Goal: Information Seeking & Learning: Learn about a topic

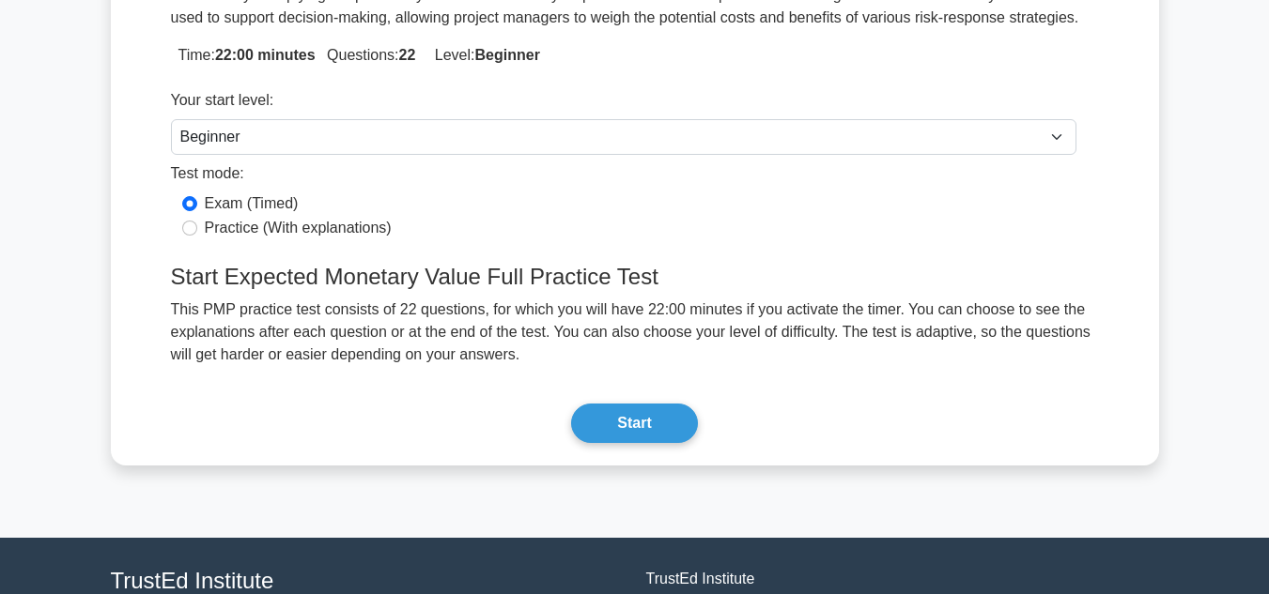
click at [272, 226] on label "Practice (With explanations)" at bounding box center [298, 228] width 187 height 23
click at [197, 226] on input "Practice (With explanations)" at bounding box center [189, 228] width 15 height 15
radio input "true"
click at [642, 422] on button "Start" at bounding box center [634, 423] width 126 height 39
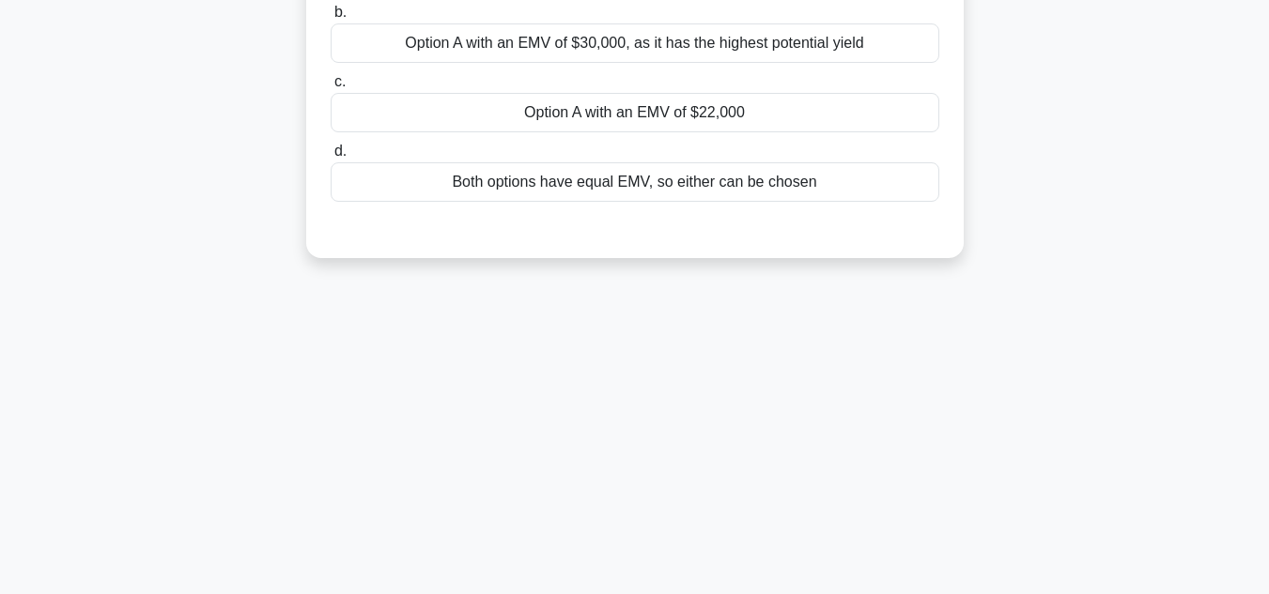
scroll to position [326, 0]
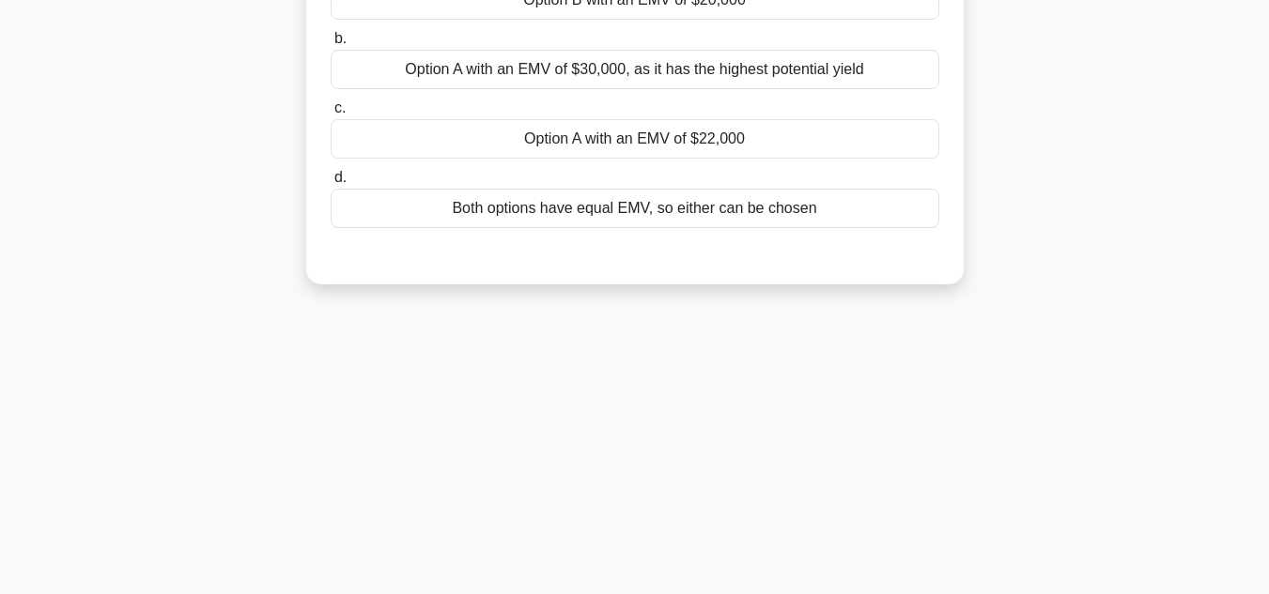
click at [688, 143] on div "Option A with an EMV of $22,000" at bounding box center [635, 138] width 609 height 39
click at [331, 115] on input "c. Option A with an EMV of $22,000" at bounding box center [331, 108] width 0 height 12
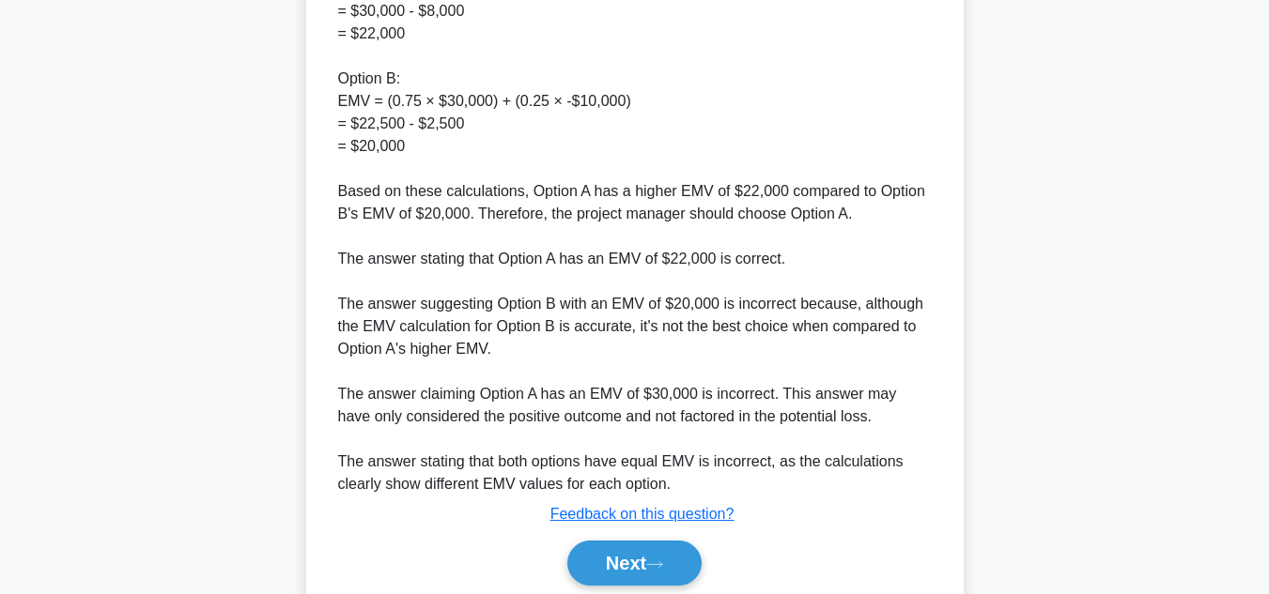
scroll to position [812, 0]
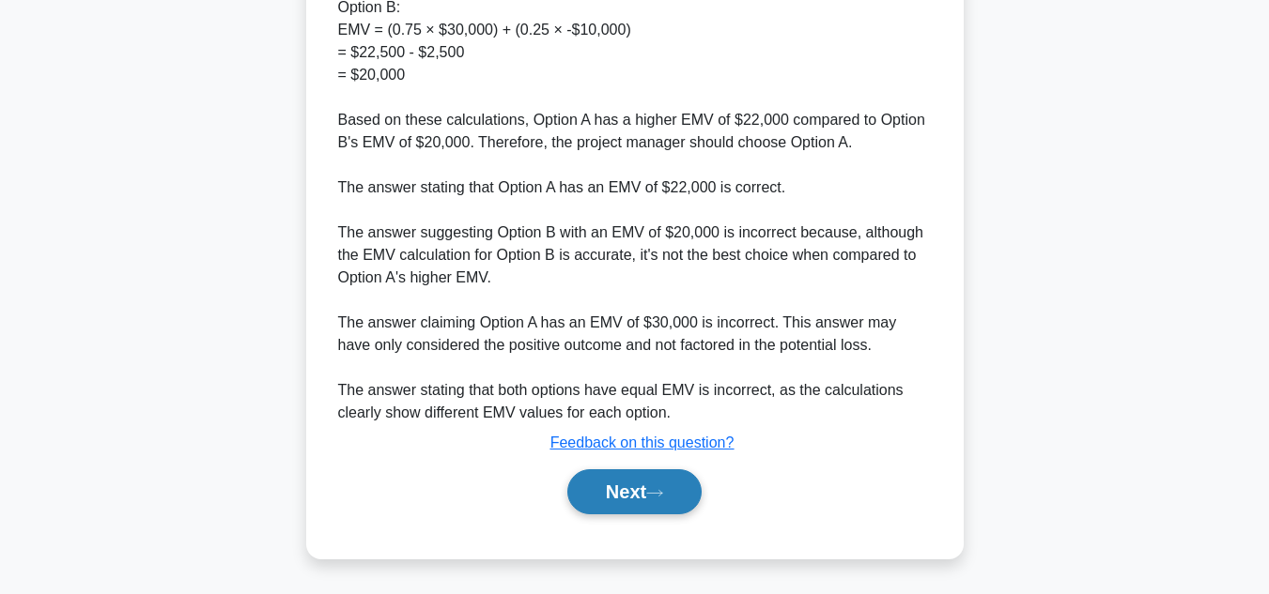
click at [631, 494] on button "Next" at bounding box center [634, 492] width 134 height 45
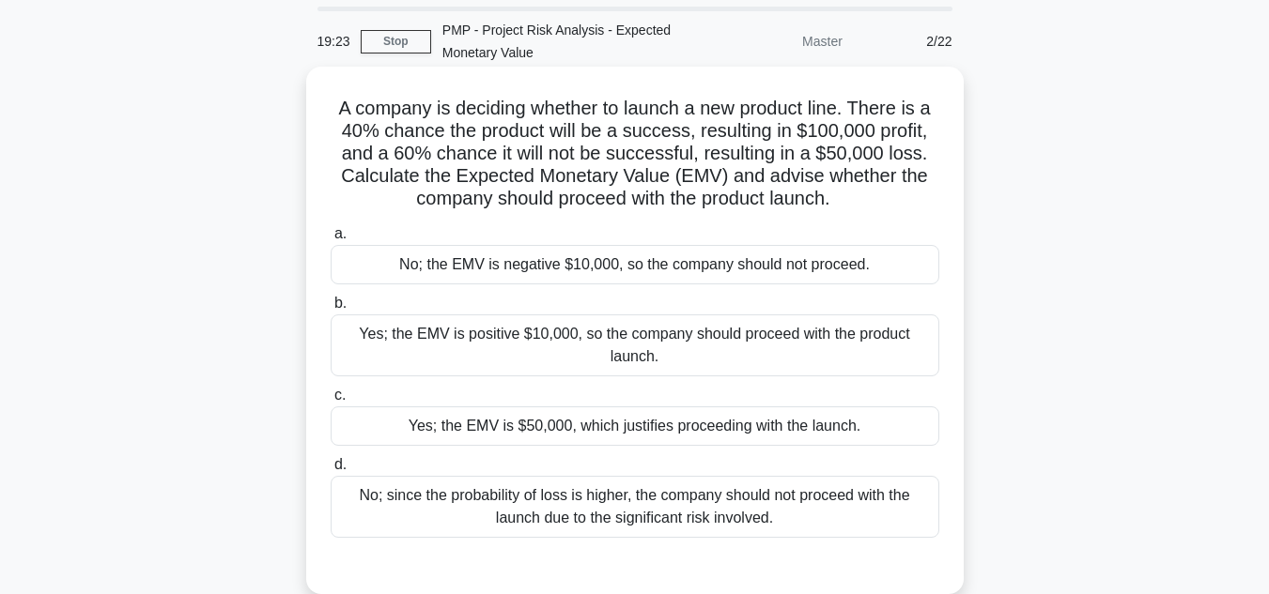
scroll to position [94, 0]
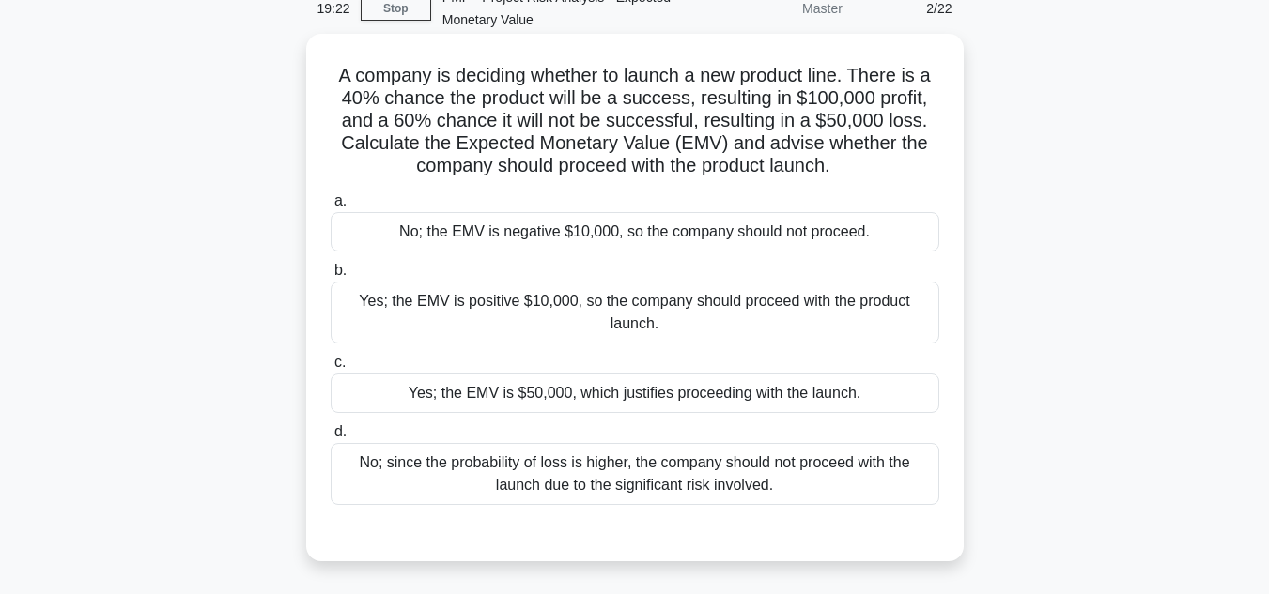
click at [576, 315] on div "Yes; the EMV is positive $10,000, so the company should proceed with the produc…" at bounding box center [635, 313] width 609 height 62
click at [331, 277] on input "b. Yes; the EMV is positive $10,000, so the company should proceed with the pro…" at bounding box center [331, 271] width 0 height 12
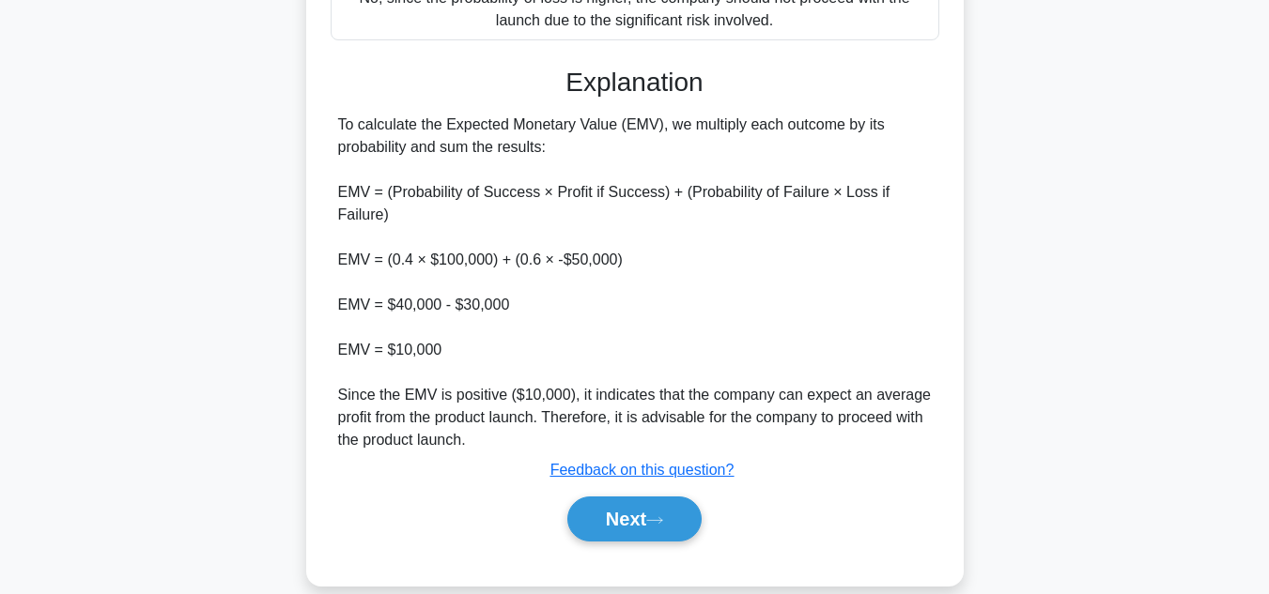
scroll to position [563, 0]
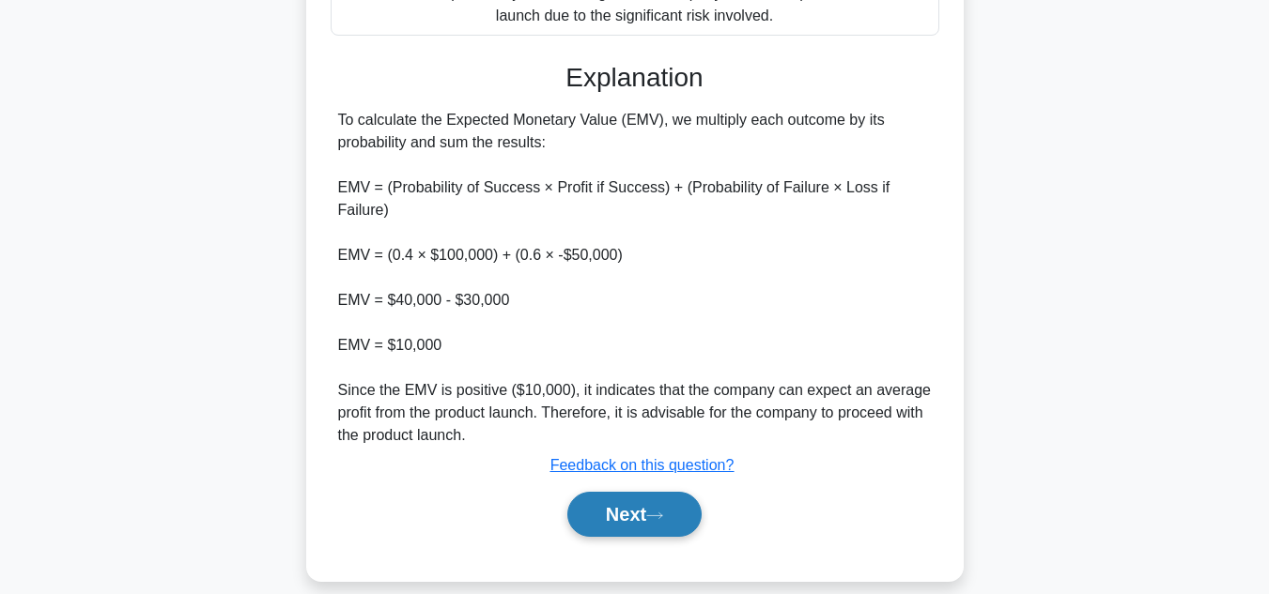
click at [663, 513] on icon at bounding box center [654, 516] width 17 height 10
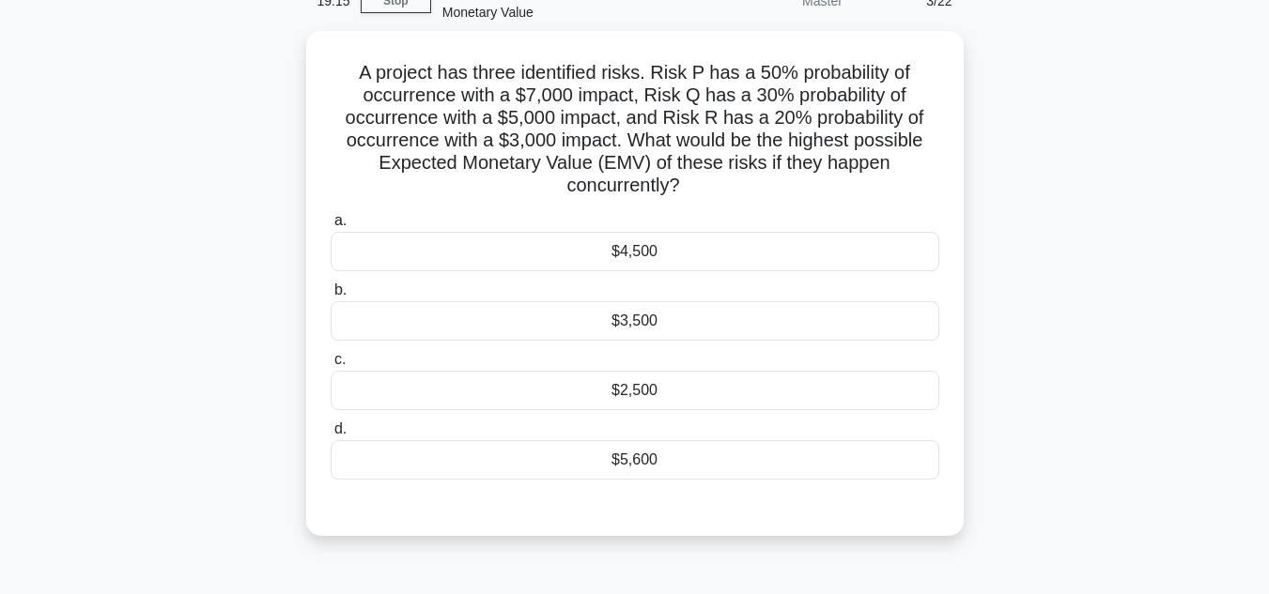
scroll to position [44, 0]
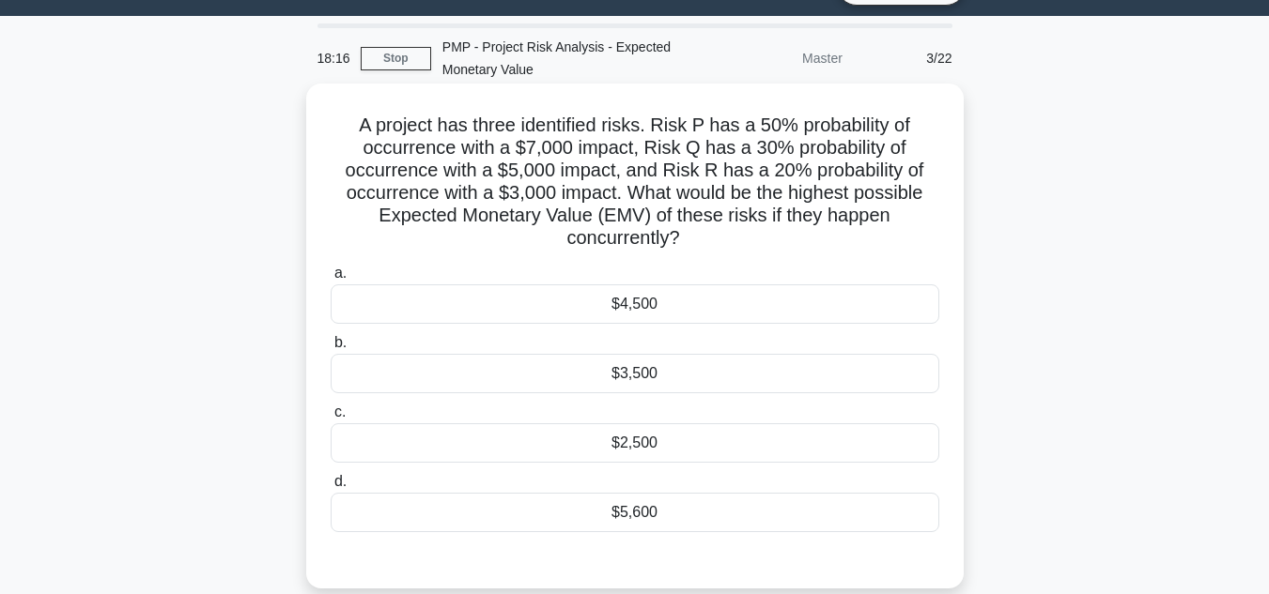
click at [671, 515] on div "$5,600" at bounding box center [635, 512] width 609 height 39
click at [331, 488] on input "d. $5,600" at bounding box center [331, 482] width 0 height 12
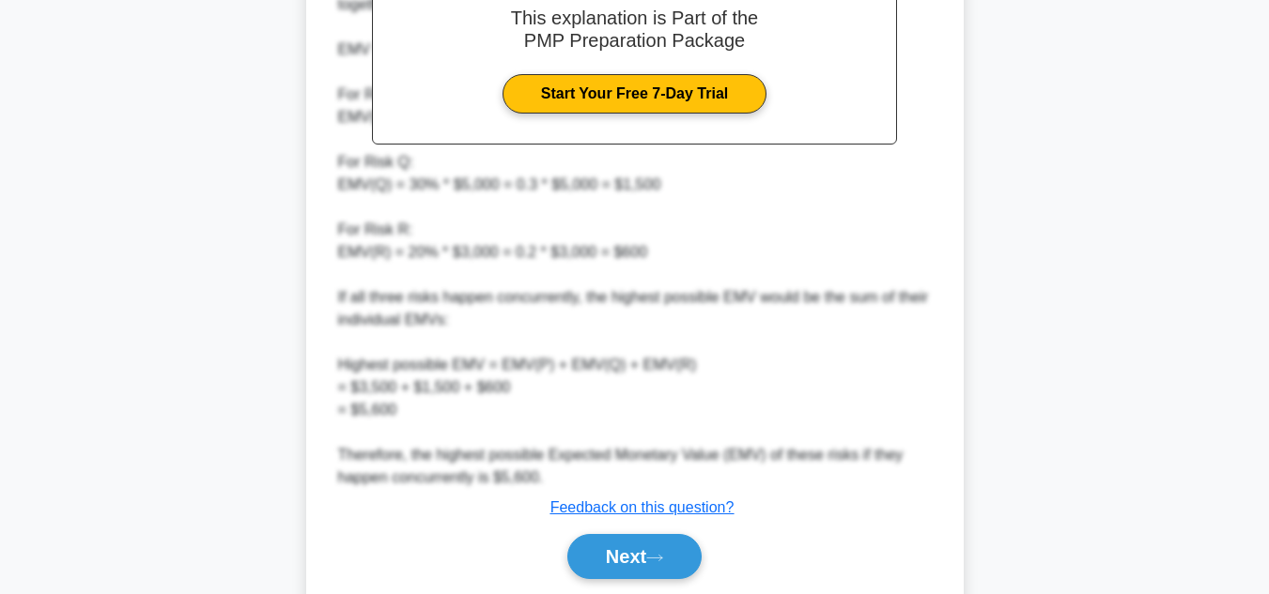
scroll to position [767, 0]
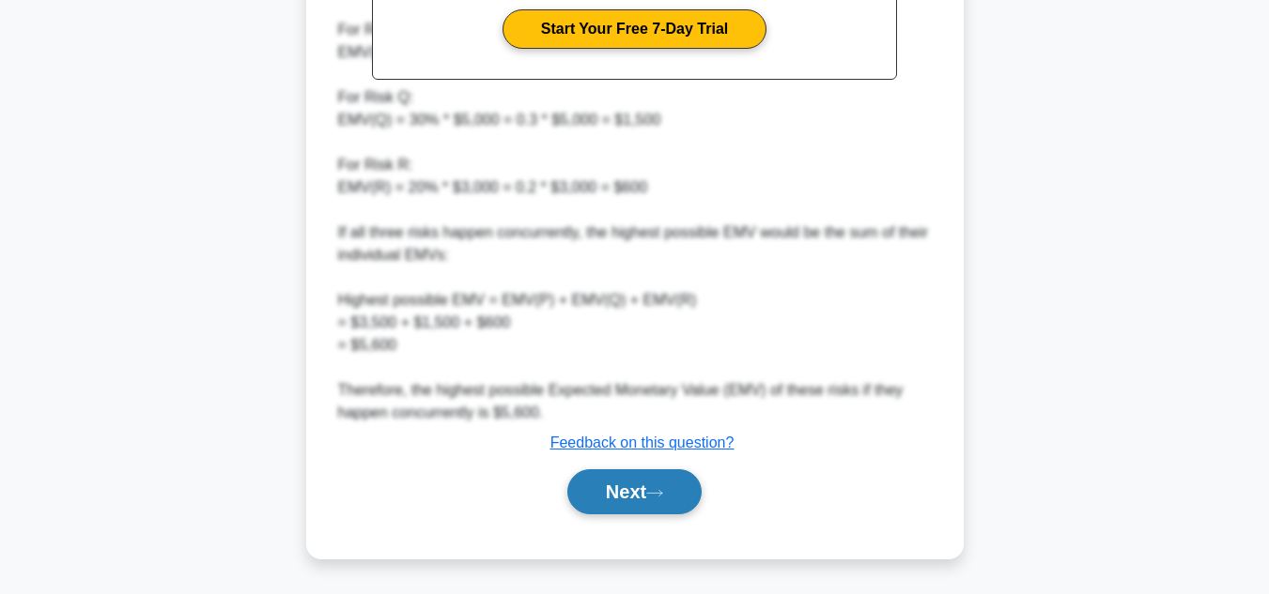
click at [614, 496] on button "Next" at bounding box center [634, 492] width 134 height 45
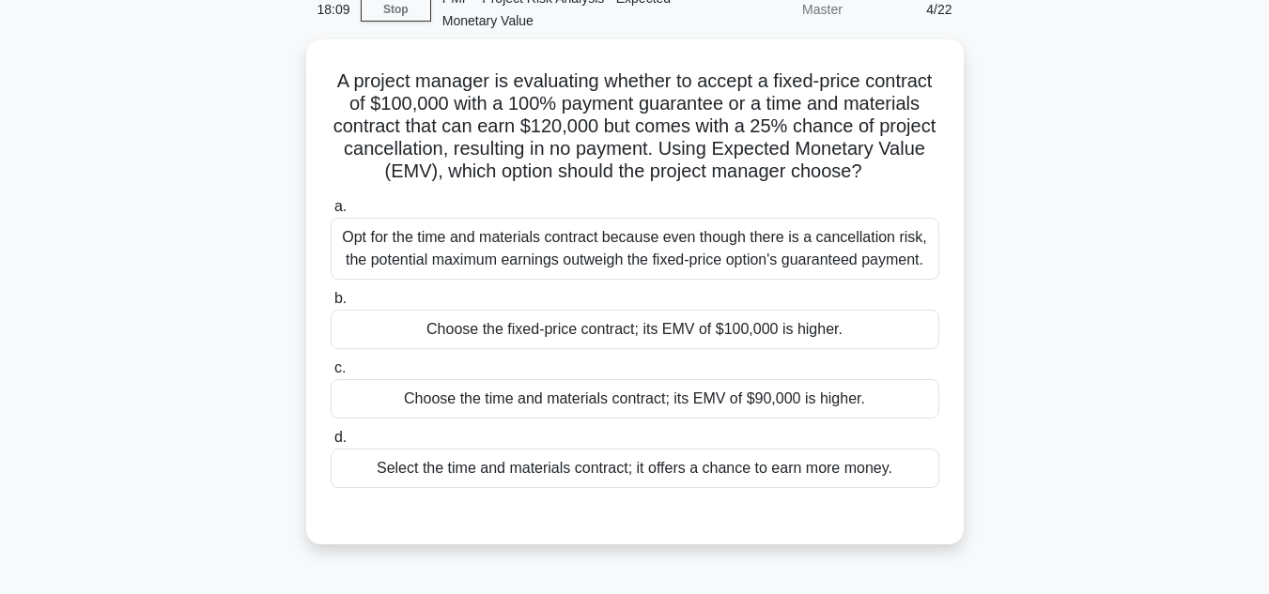
scroll to position [44, 0]
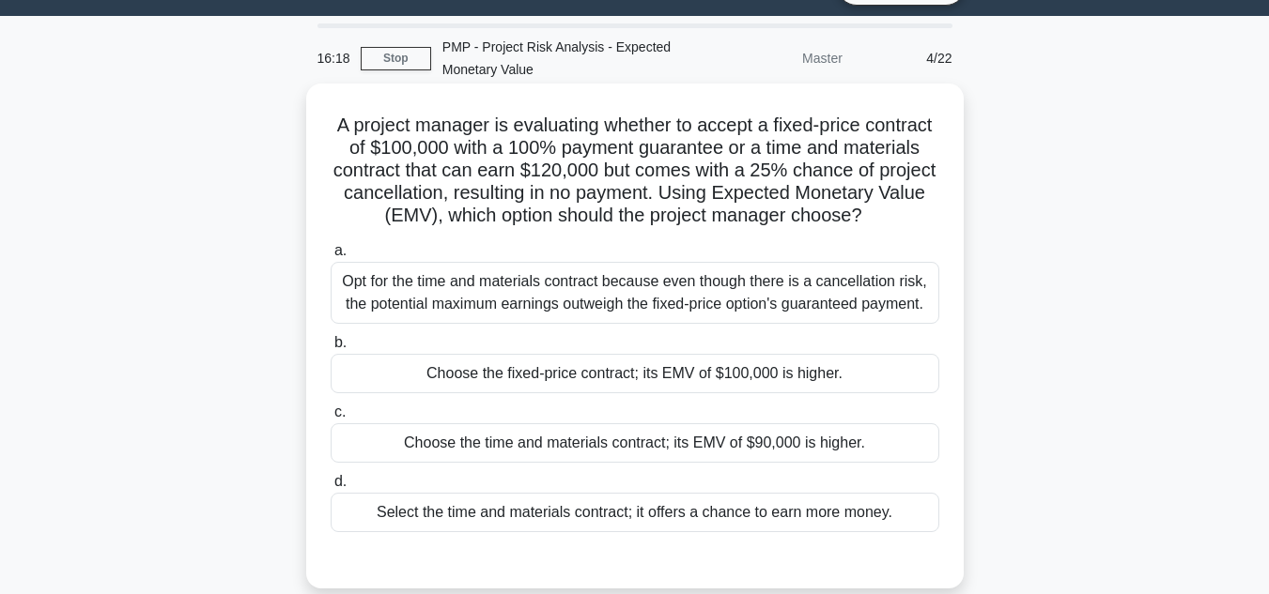
click at [730, 394] on div "Choose the fixed-price contract; its EMV of $100,000 is higher." at bounding box center [635, 373] width 609 height 39
click at [331, 349] on input "b. Choose the fixed-price contract; its EMV of $100,000 is higher." at bounding box center [331, 343] width 0 height 12
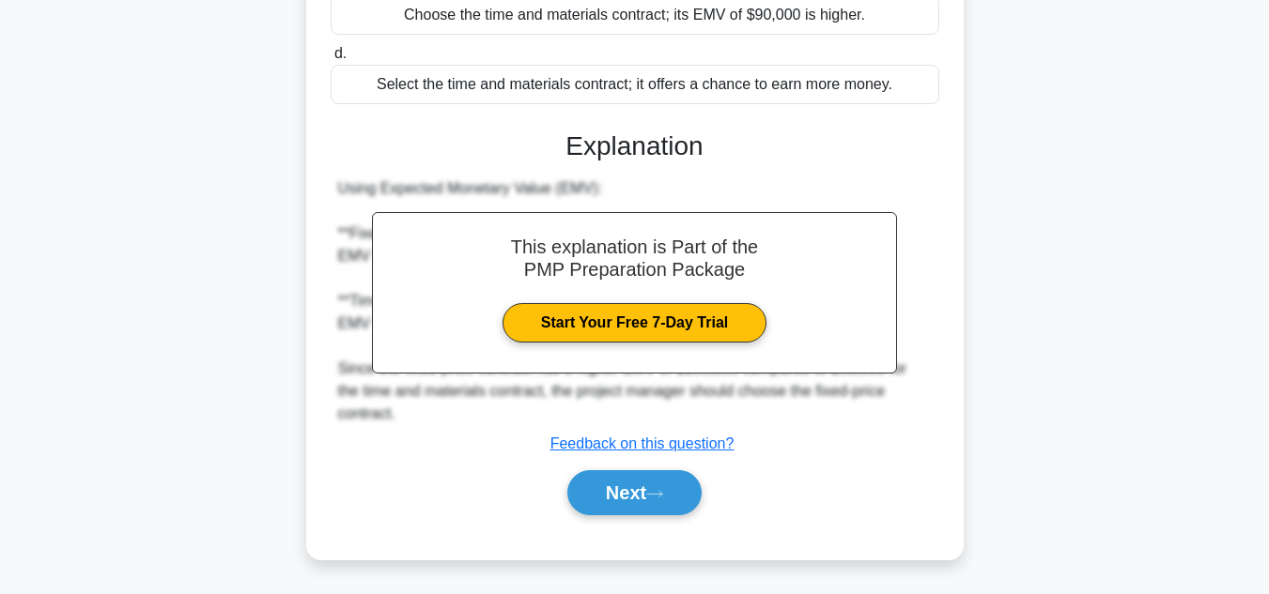
scroll to position [474, 0]
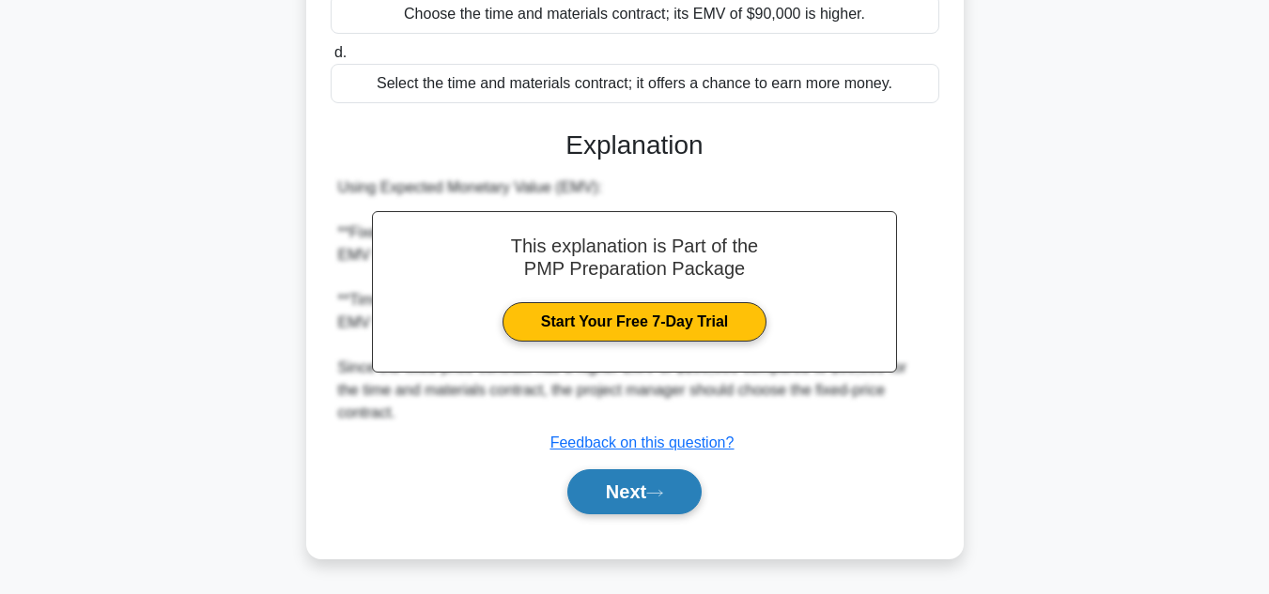
click at [655, 490] on icon at bounding box center [654, 493] width 17 height 10
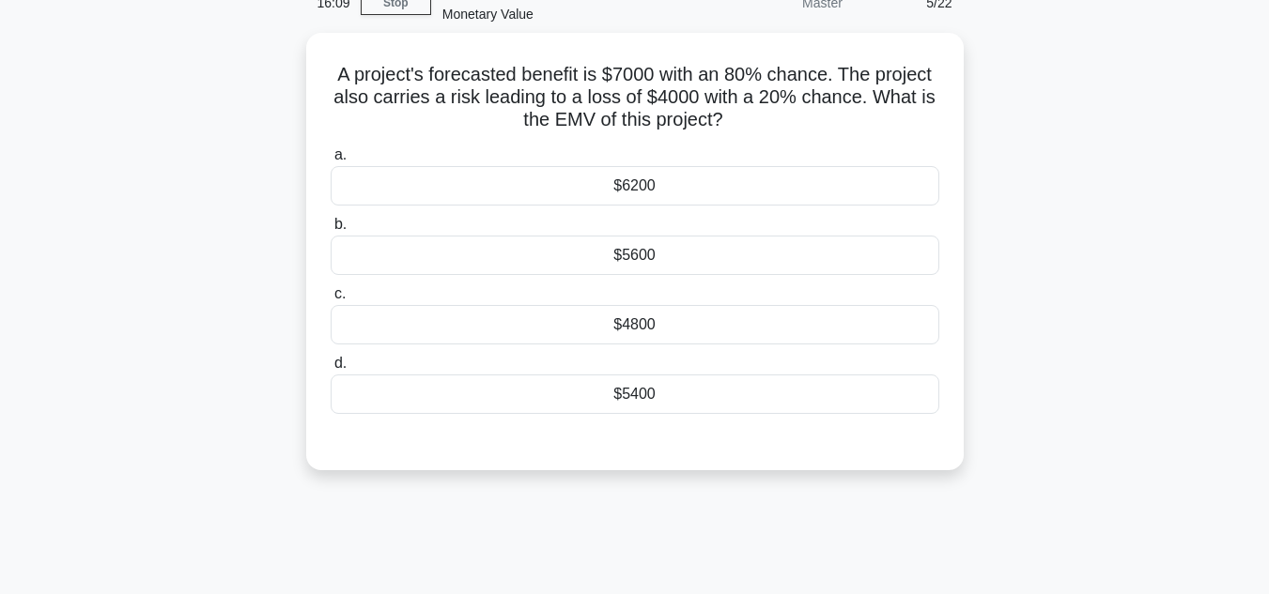
scroll to position [44, 0]
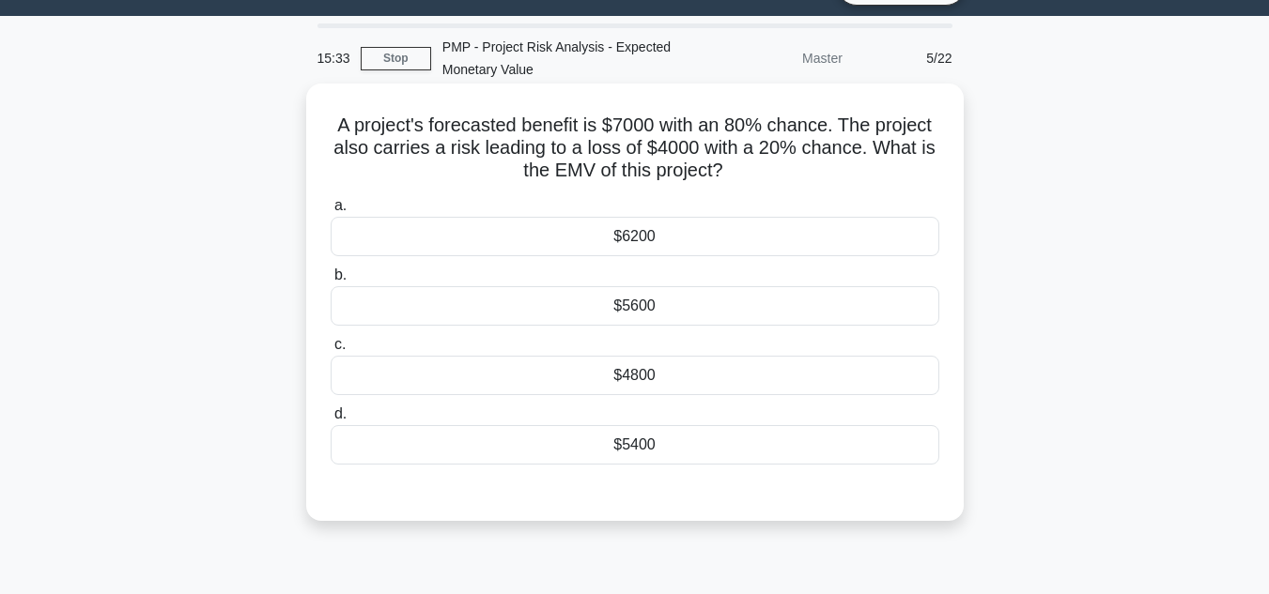
click at [617, 379] on div "$4800" at bounding box center [635, 375] width 609 height 39
click at [331, 351] on input "c. $4800" at bounding box center [331, 345] width 0 height 12
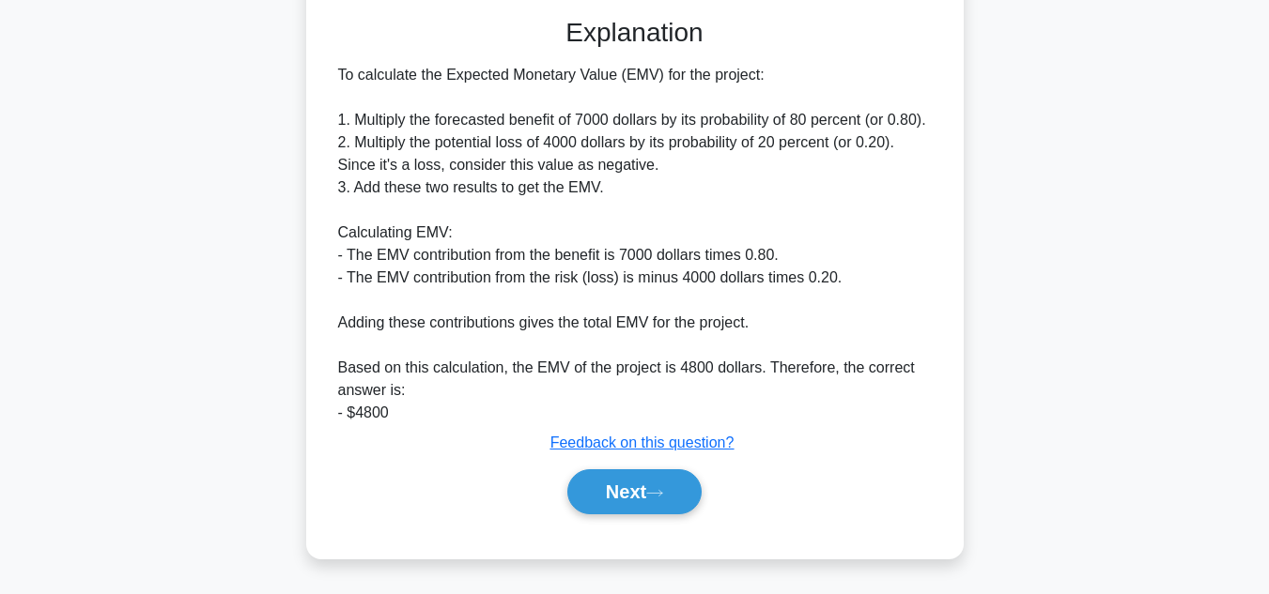
scroll to position [519, 0]
click at [670, 486] on button "Next" at bounding box center [634, 492] width 134 height 45
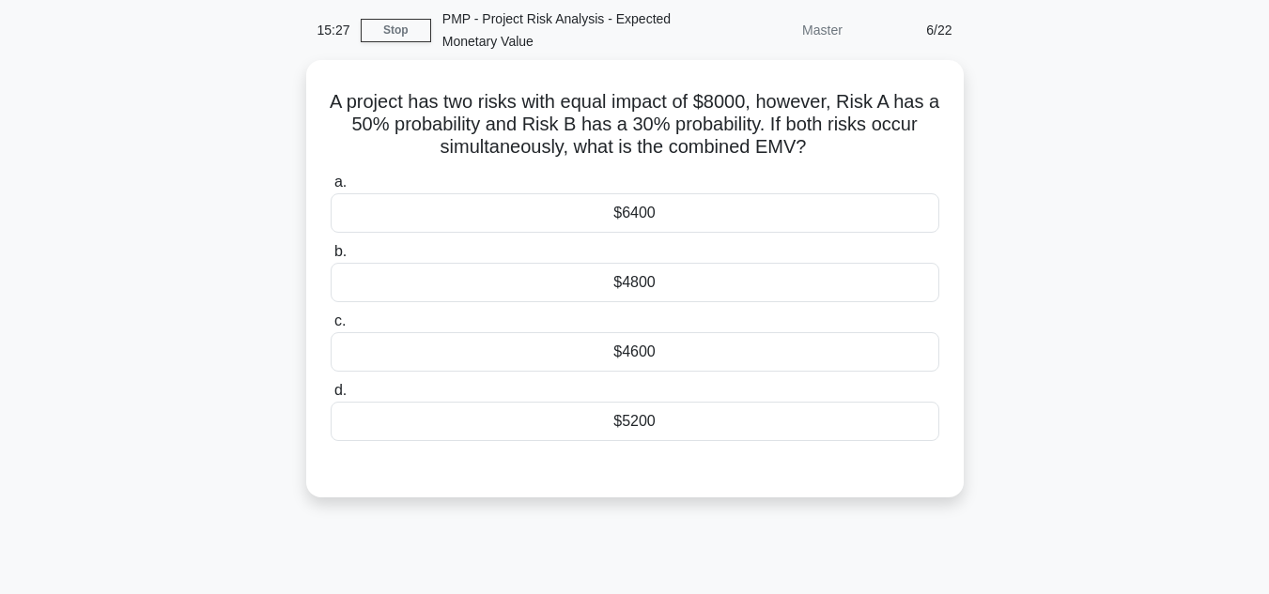
scroll to position [0, 0]
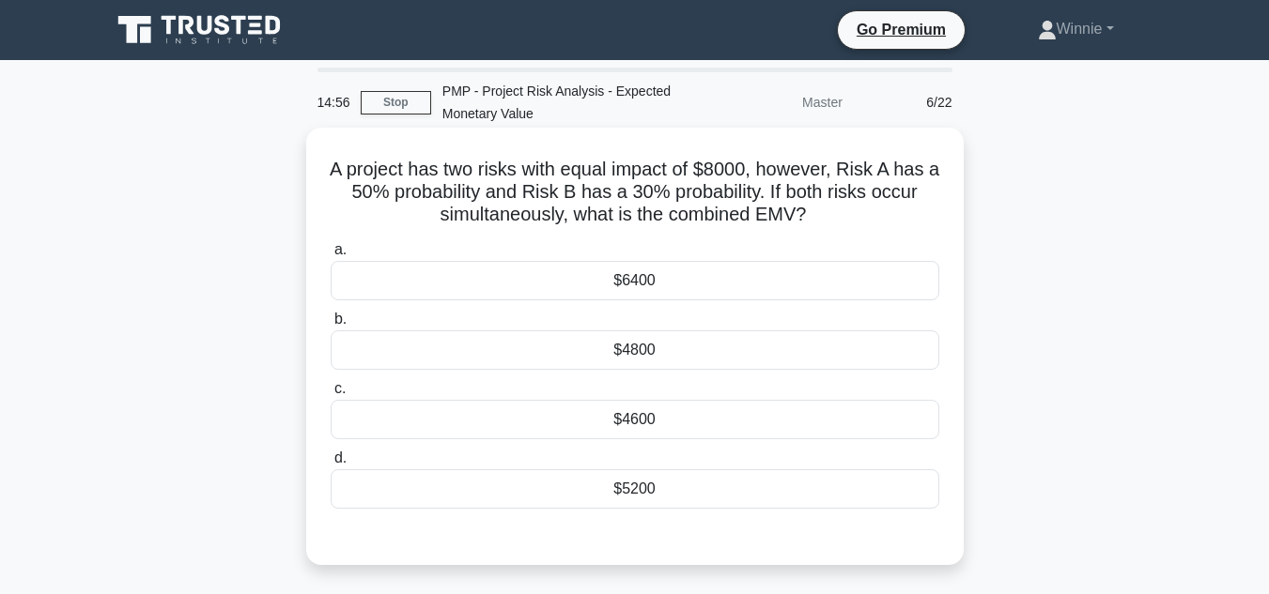
click at [632, 272] on div "$6400" at bounding box center [635, 280] width 609 height 39
click at [331, 256] on input "a. $6400" at bounding box center [331, 250] width 0 height 12
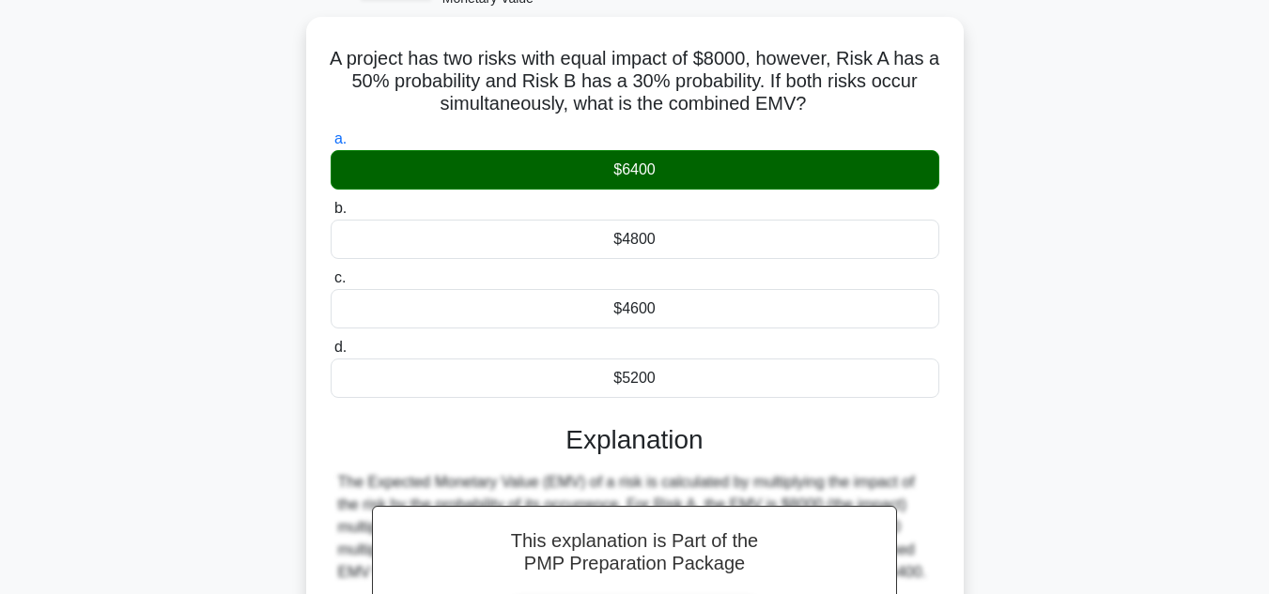
scroll to position [420, 0]
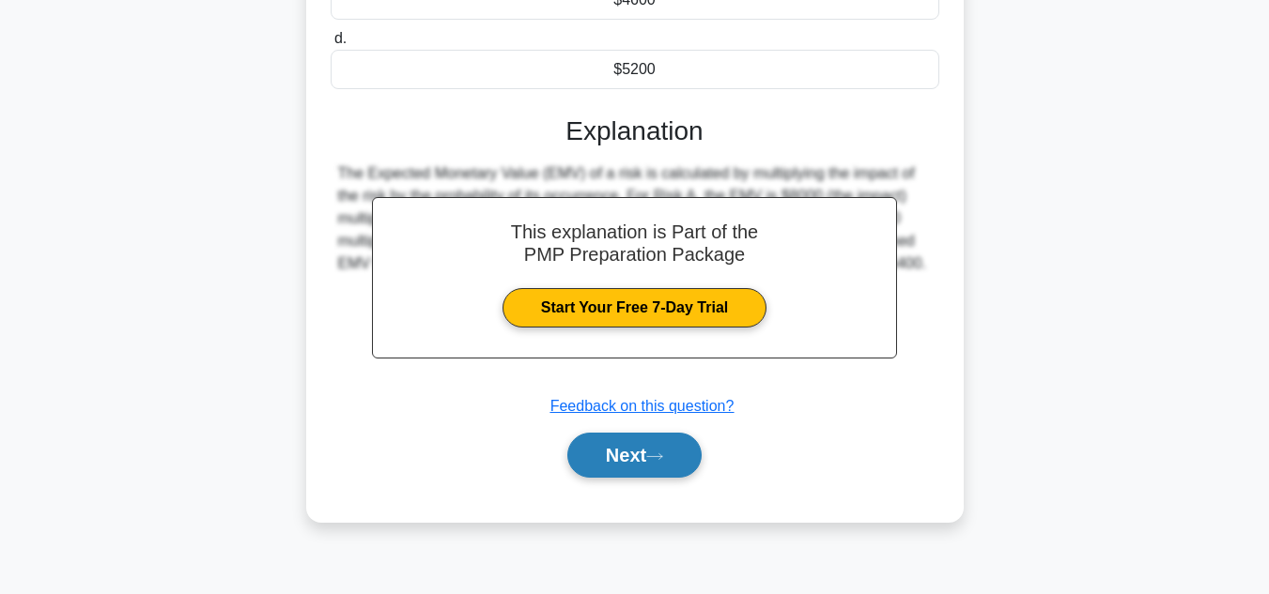
click at [637, 464] on button "Next" at bounding box center [634, 455] width 134 height 45
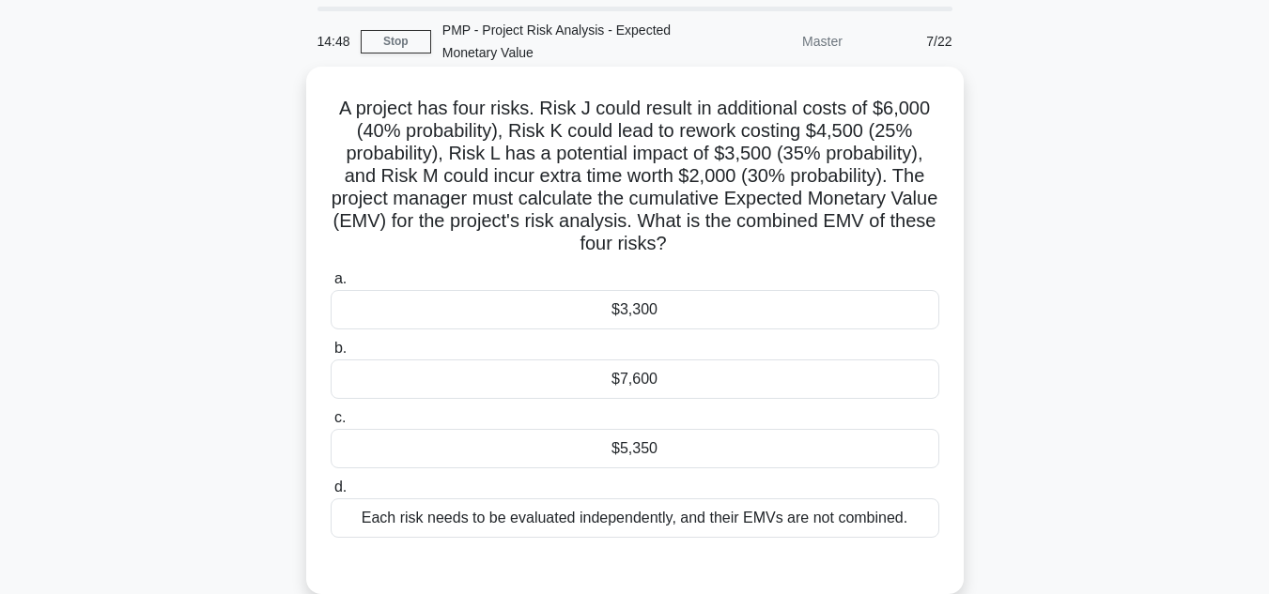
scroll to position [94, 0]
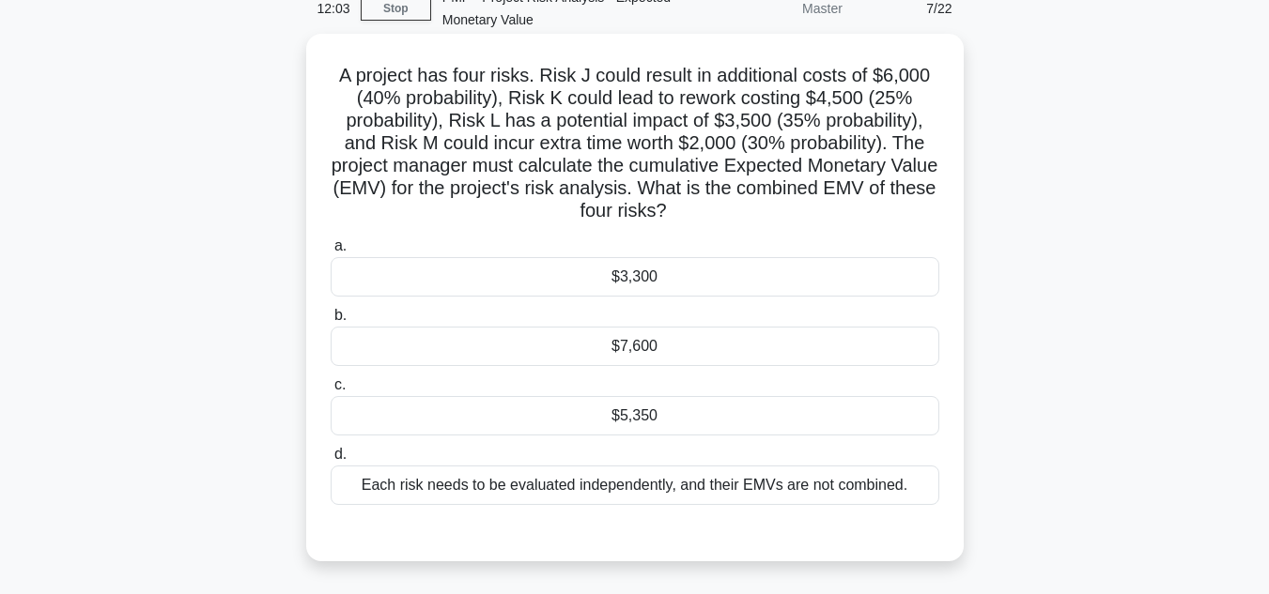
click at [645, 423] on div "$5,350" at bounding box center [635, 415] width 609 height 39
click at [331, 392] on input "c. $5,350" at bounding box center [331, 385] width 0 height 12
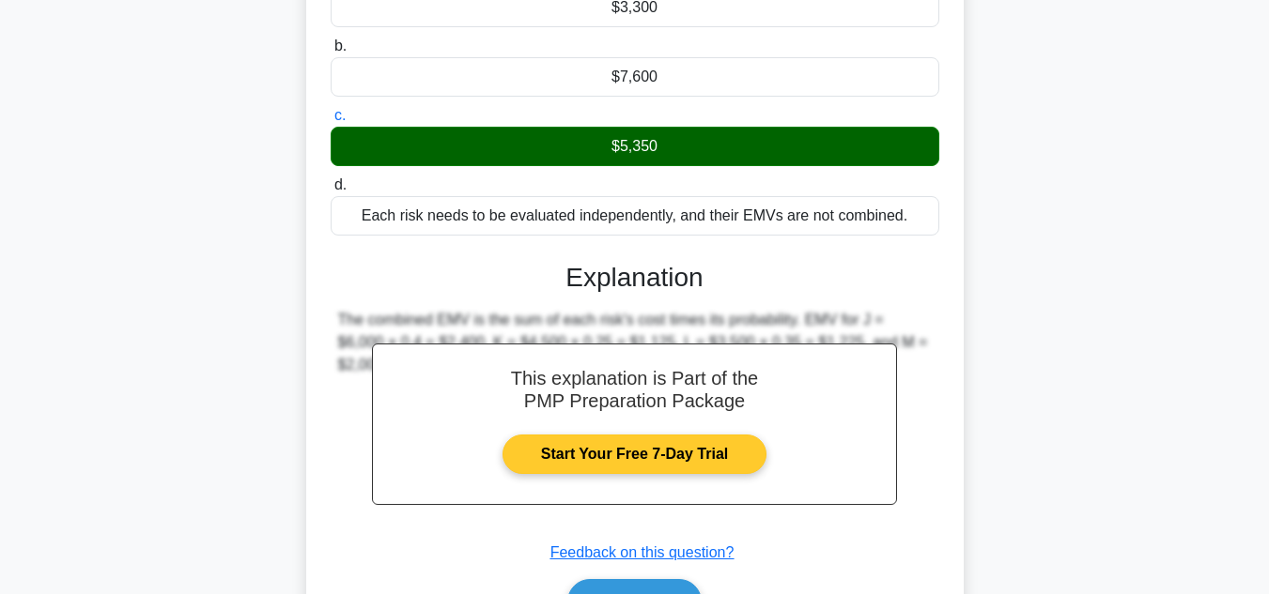
scroll to position [470, 0]
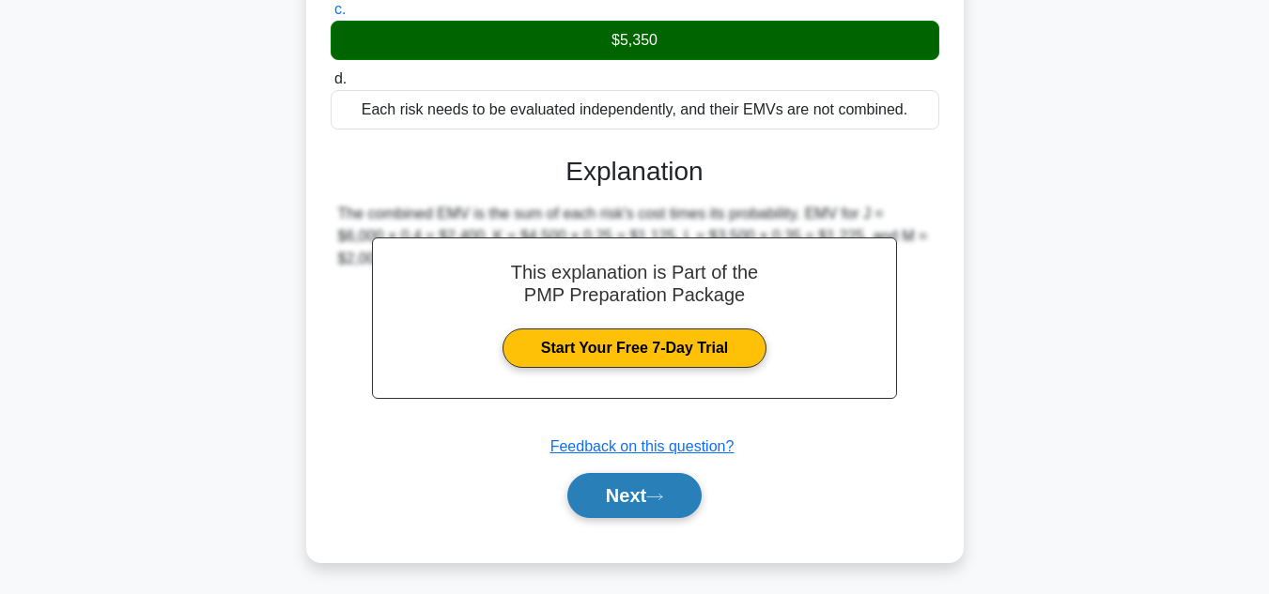
click at [676, 505] on button "Next" at bounding box center [634, 495] width 134 height 45
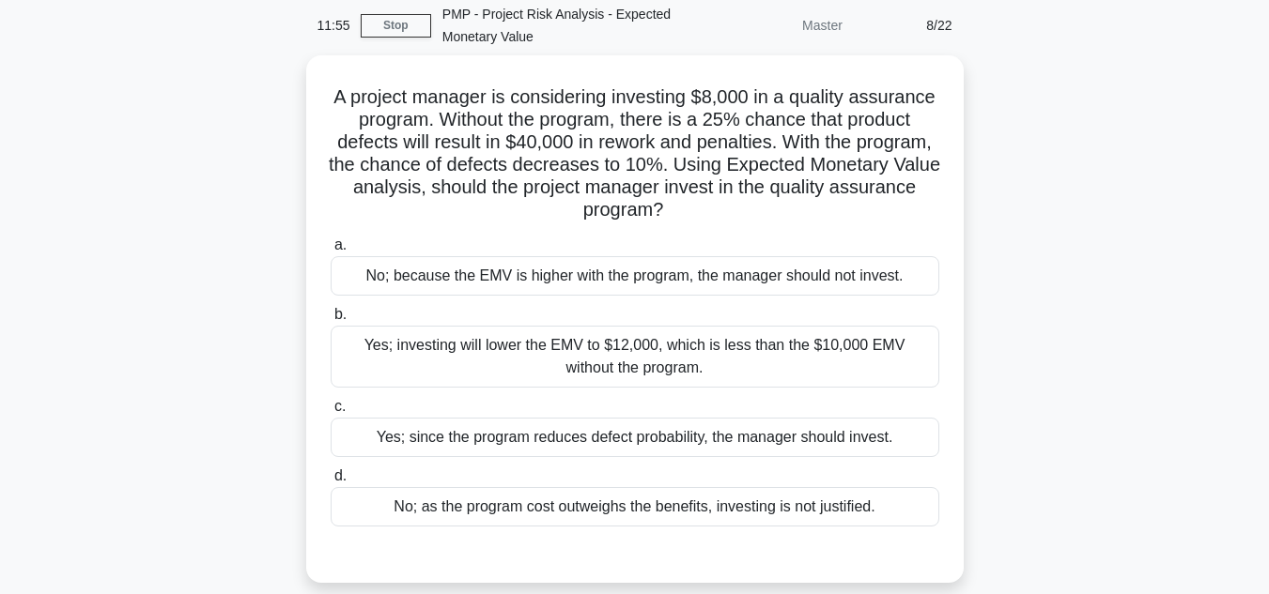
scroll to position [44, 0]
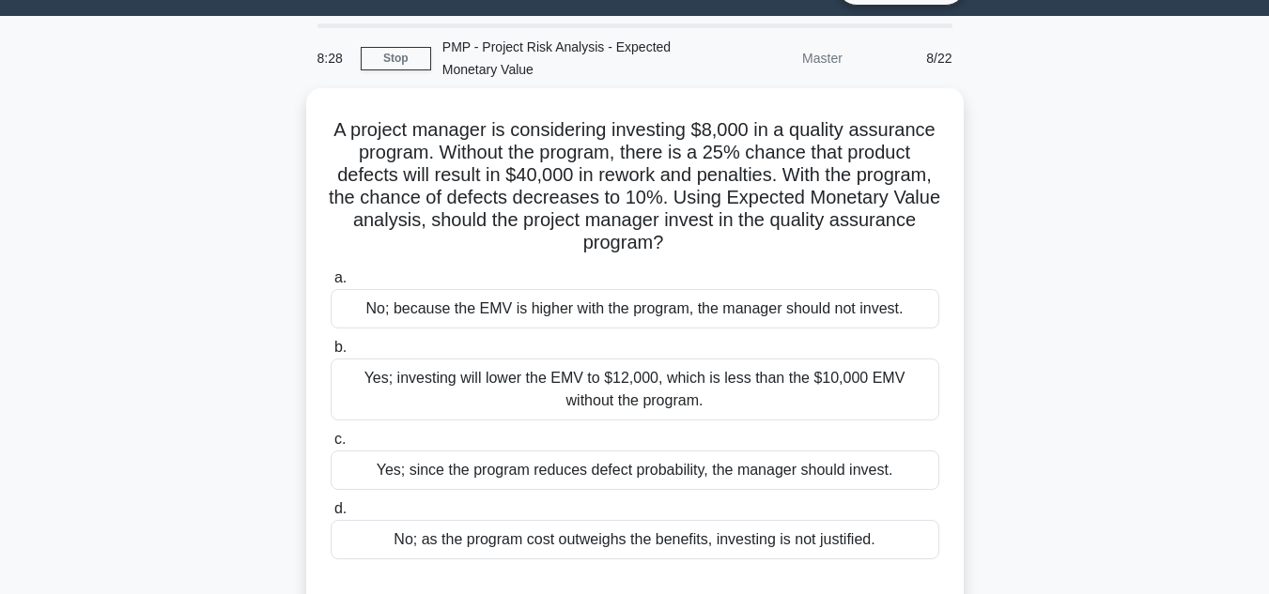
click at [1135, 230] on div "A project manager is considering investing $8,000 in a quality assurance progra…" at bounding box center [635, 363] width 1071 height 550
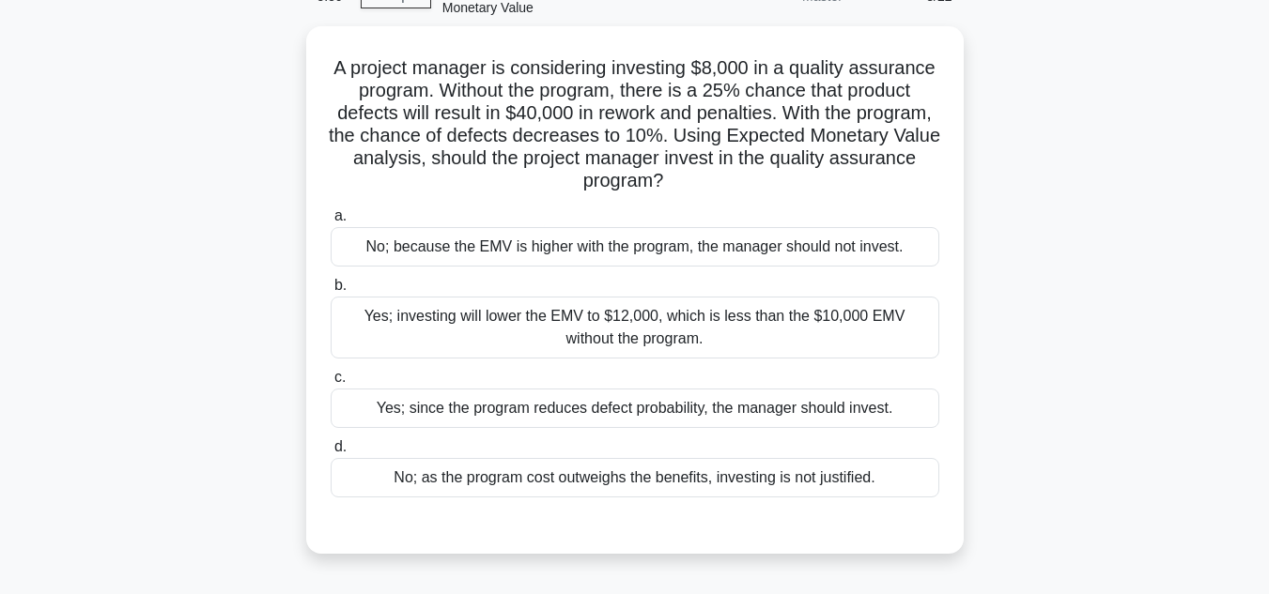
scroll to position [138, 0]
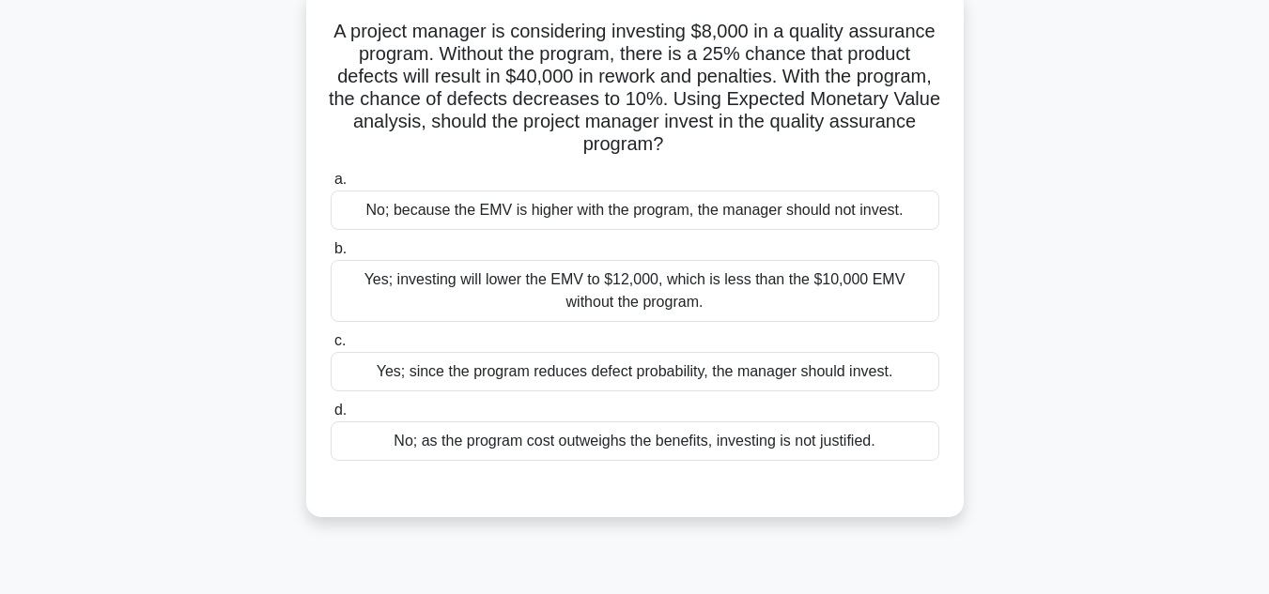
click at [771, 444] on div "No; as the program cost outweighs the benefits, investing is not justified." at bounding box center [635, 441] width 609 height 39
click at [331, 417] on input "d. No; as the program cost outweighs the benefits, investing is not justified." at bounding box center [331, 411] width 0 height 12
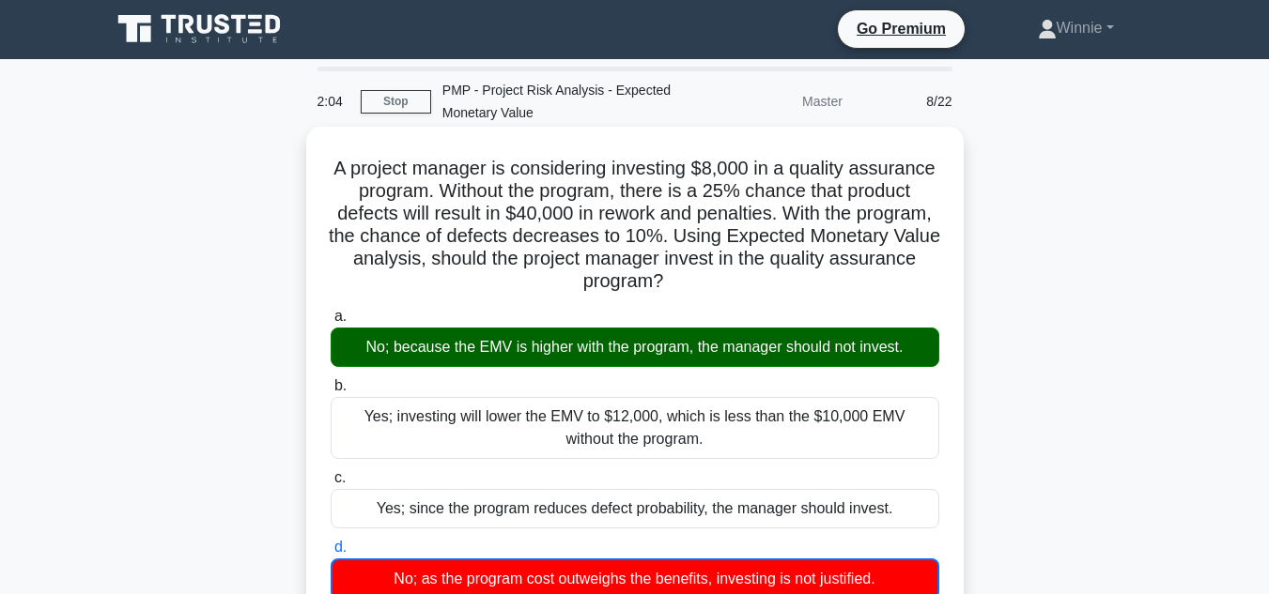
scroll to position [0, 0]
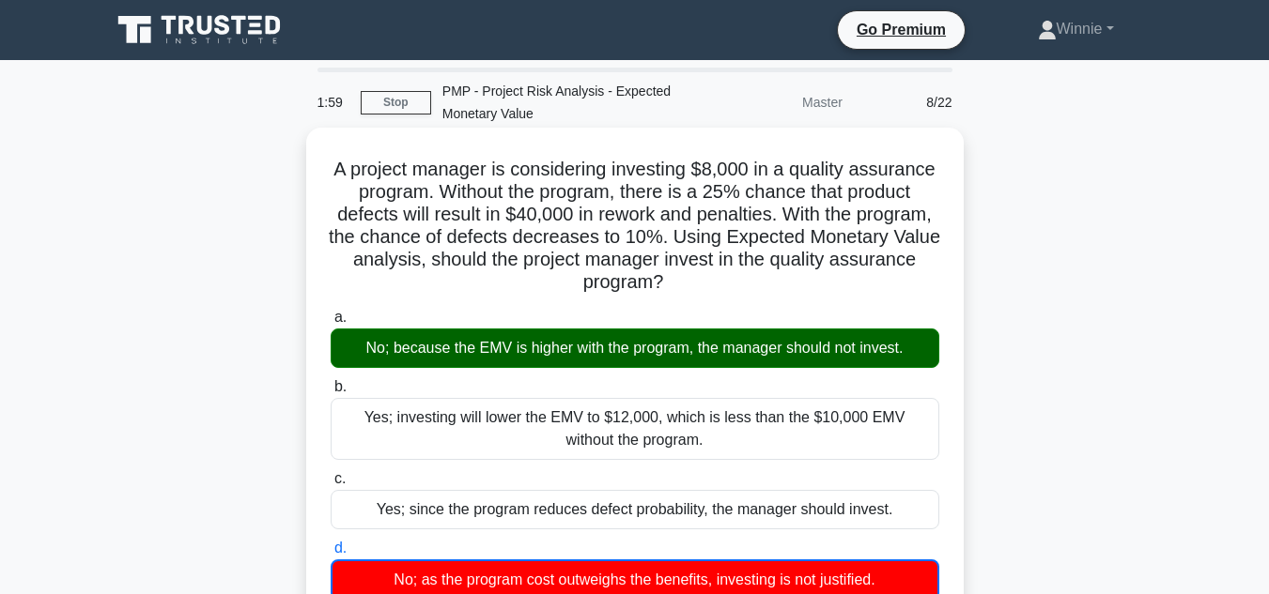
drag, startPoint x: 361, startPoint y: 152, endPoint x: 764, endPoint y: 283, distance: 423.5
copy h5 "A project manager is considering investing $8,000 in a quality assurance progra…"
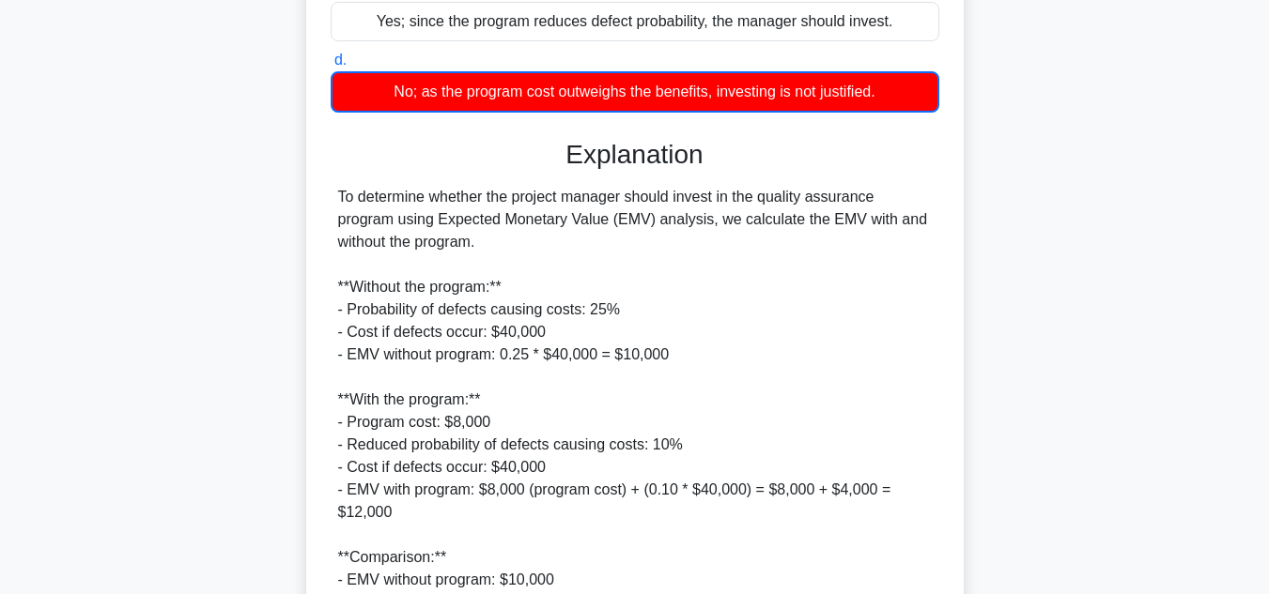
scroll to position [837, 0]
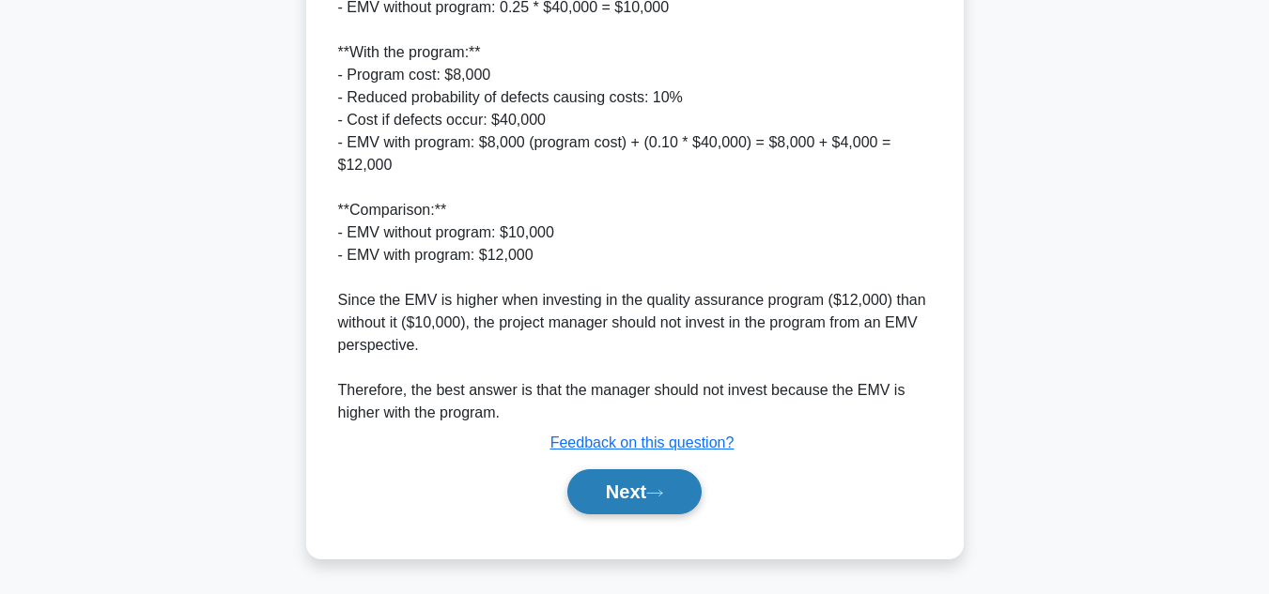
click at [669, 486] on button "Next" at bounding box center [634, 492] width 134 height 45
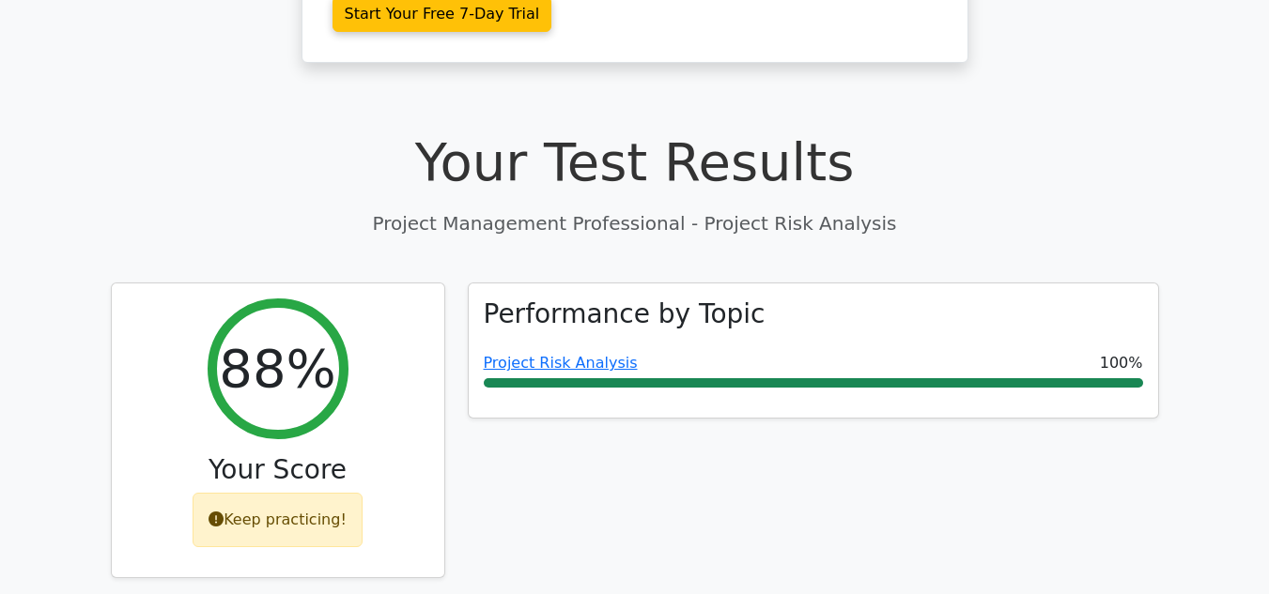
scroll to position [563, 0]
